Goal: Task Accomplishment & Management: Complete application form

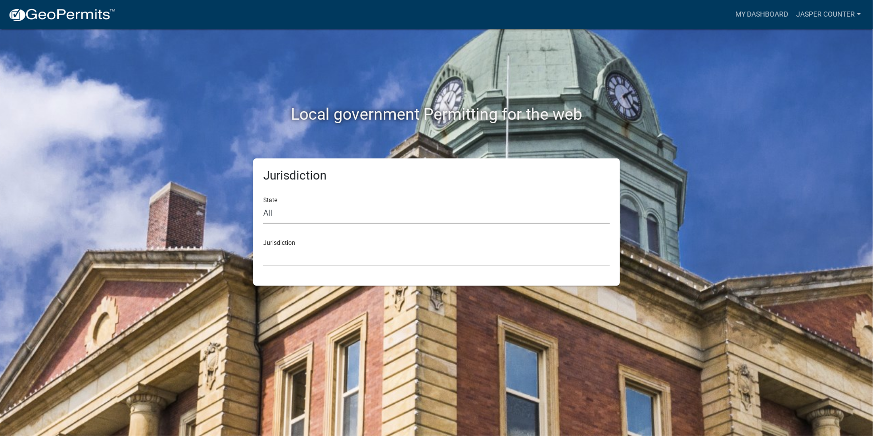
drag, startPoint x: 286, startPoint y: 212, endPoint x: 284, endPoint y: 223, distance: 10.7
click at [286, 212] on select "All [US_STATE] [US_STATE] [US_STATE] [US_STATE] [US_STATE] [US_STATE] [US_STATE…" at bounding box center [436, 213] width 347 height 21
select select "[US_STATE]"
click at [263, 203] on select "All [US_STATE] [US_STATE] [US_STATE] [US_STATE] [US_STATE] [US_STATE] [US_STATE…" at bounding box center [436, 213] width 347 height 21
drag, startPoint x: 287, startPoint y: 245, endPoint x: 286, endPoint y: 251, distance: 5.6
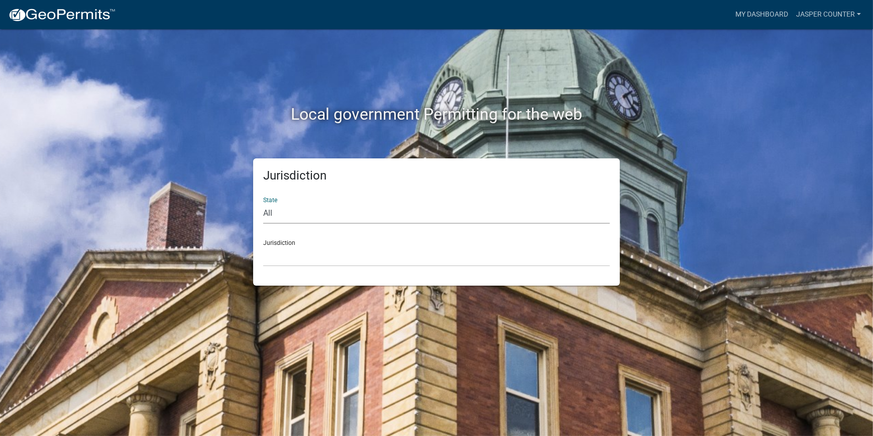
click at [287, 246] on div "Jurisdiction [GEOGRAPHIC_DATA], [US_STATE] [GEOGRAPHIC_DATA], [US_STATE]" at bounding box center [436, 249] width 347 height 35
click at [296, 263] on select "[GEOGRAPHIC_DATA], [US_STATE] [GEOGRAPHIC_DATA], [US_STATE]" at bounding box center [436, 256] width 347 height 21
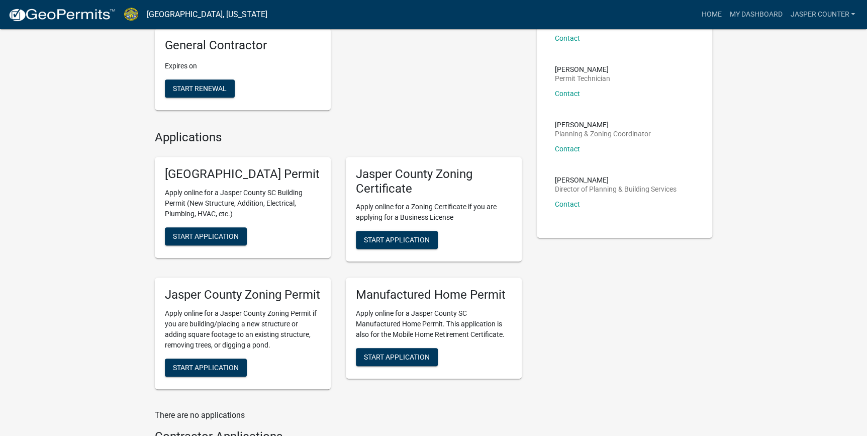
scroll to position [274, 0]
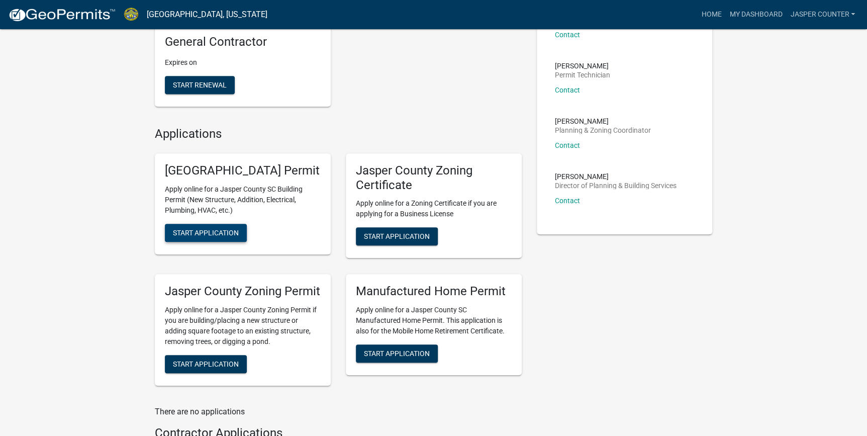
click at [214, 236] on span "Start Application" at bounding box center [206, 232] width 66 height 8
